Goal: Task Accomplishment & Management: Use online tool/utility

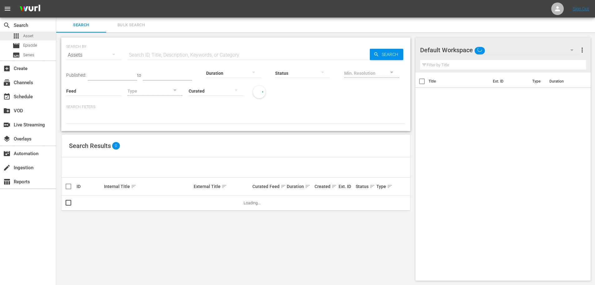
click at [33, 36] on span "Asset" at bounding box center [28, 36] width 10 height 6
click at [157, 57] on input "text" at bounding box center [249, 55] width 243 height 15
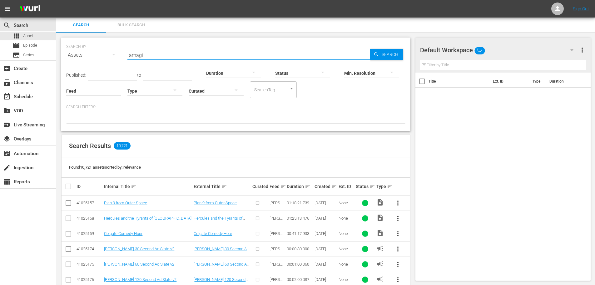
type input "amagi"
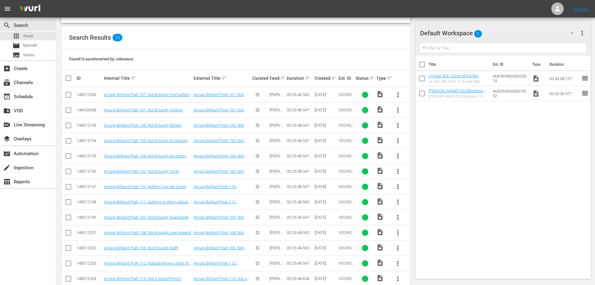
scroll to position [121, 0]
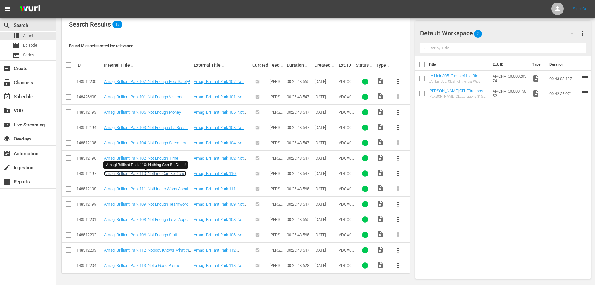
click at [163, 174] on link "Amagi Brilliant Park 110: Nothing Can Be Done!" at bounding box center [145, 173] width 82 height 5
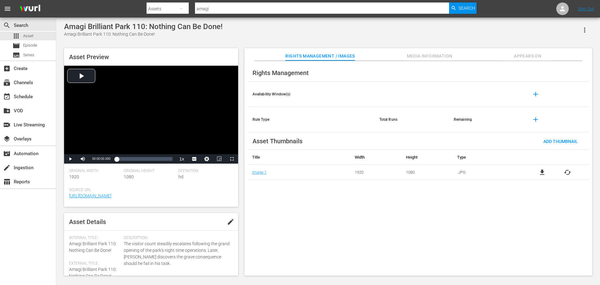
click at [432, 57] on span "Media Information" at bounding box center [429, 56] width 47 height 8
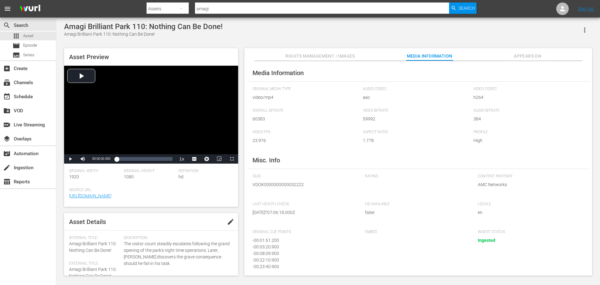
click at [279, 186] on span "VDOX0000000000032222" at bounding box center [304, 184] width 103 height 7
copy span "VDOX0000000000032222"
drag, startPoint x: 245, startPoint y: 9, endPoint x: 119, endPoint y: 8, distance: 126.3
click at [120, 8] on nav "menu Search By Assets Search ID, Title, Description, Keywords, or Category amag…" at bounding box center [300, 9] width 600 height 18
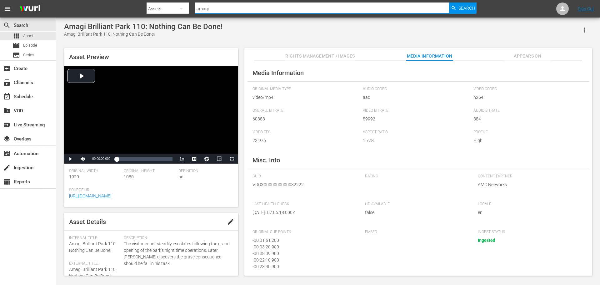
paste input "VDOX0000000000032222"
type input "VDOX0000000000032222"
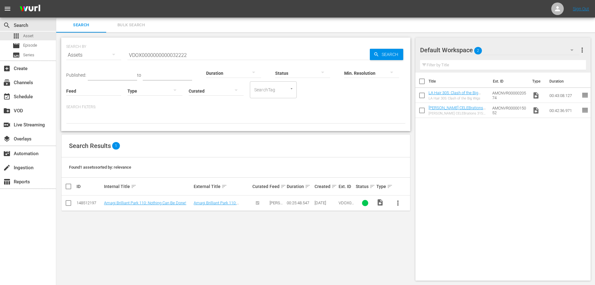
click at [185, 52] on input "VDOX0000000000032222" at bounding box center [249, 55] width 243 height 15
click at [153, 203] on link "Amagi Brilliant Park 110: Nothing Can Be Done!" at bounding box center [145, 202] width 82 height 5
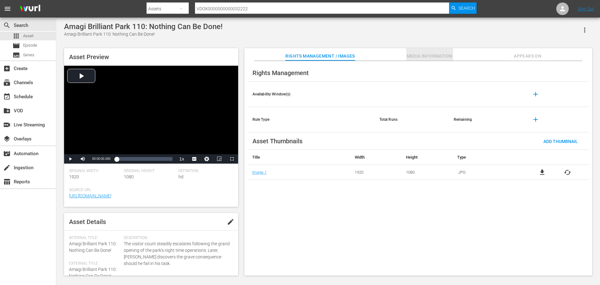
click at [412, 54] on span "Media Information" at bounding box center [429, 56] width 47 height 8
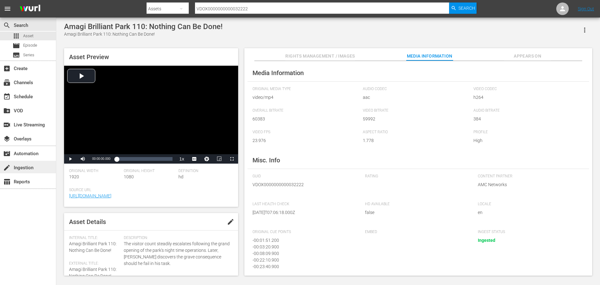
click at [17, 167] on div "create Ingestion" at bounding box center [17, 167] width 35 height 6
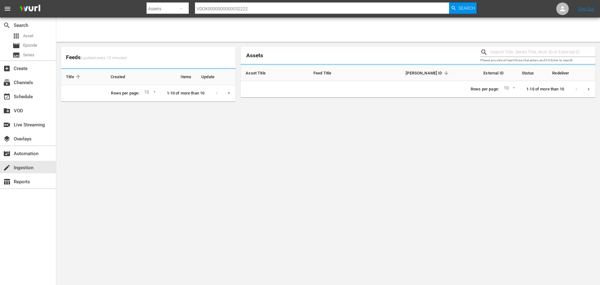
click at [524, 53] on input "text" at bounding box center [542, 52] width 105 height 9
paste input "VDOX0000000000032222"
type input "VDOX0000000000032222"
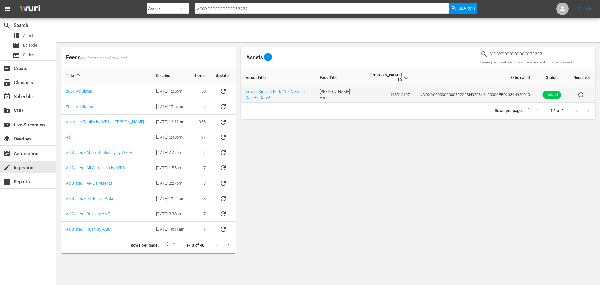
click at [581, 92] on icon "sticky table" at bounding box center [580, 94] width 5 height 5
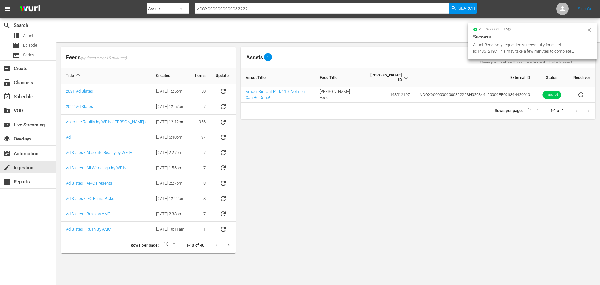
click at [264, 13] on input "VDOX0000000000032222" at bounding box center [322, 8] width 254 height 15
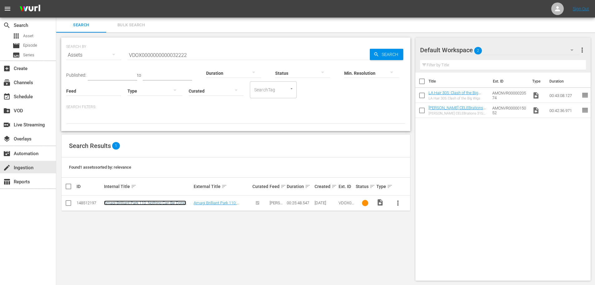
click at [142, 204] on link "Amagi Brilliant Park 110: Nothing Can Be Done!" at bounding box center [145, 202] width 82 height 5
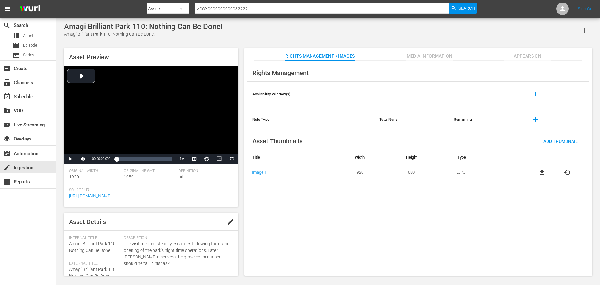
click at [431, 60] on span "Media Information" at bounding box center [429, 56] width 47 height 8
